Goal: Navigation & Orientation: Go to known website

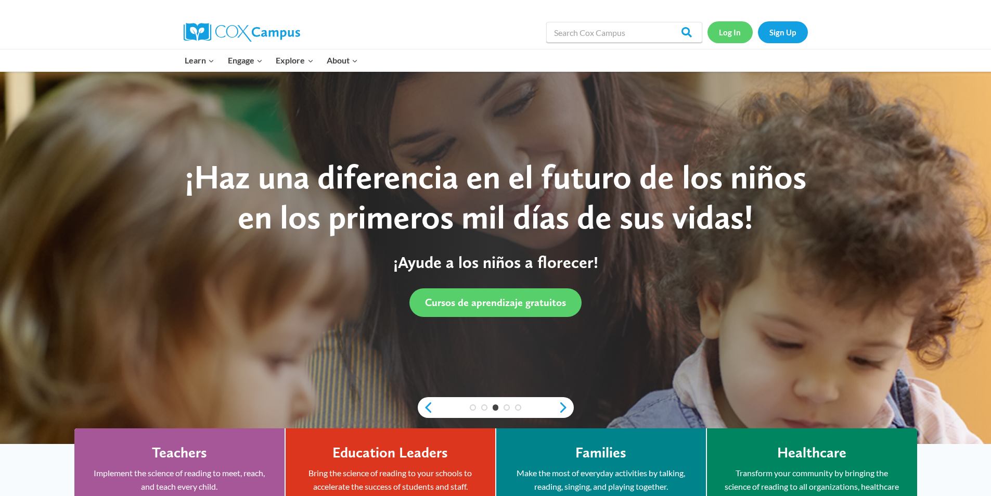
click at [727, 34] on link "Log In" at bounding box center [729, 31] width 45 height 21
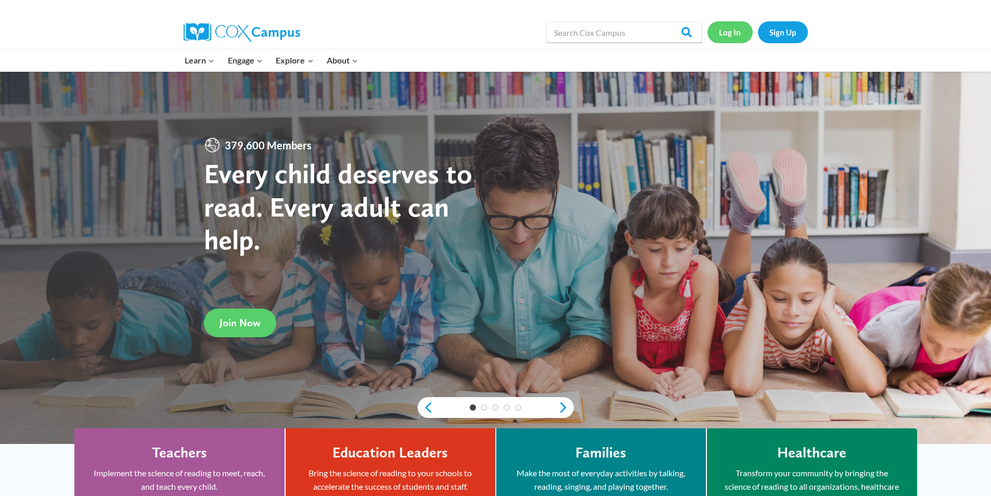
click at [734, 29] on link "Log In" at bounding box center [729, 31] width 45 height 21
